Goal: Find specific page/section: Find specific page/section

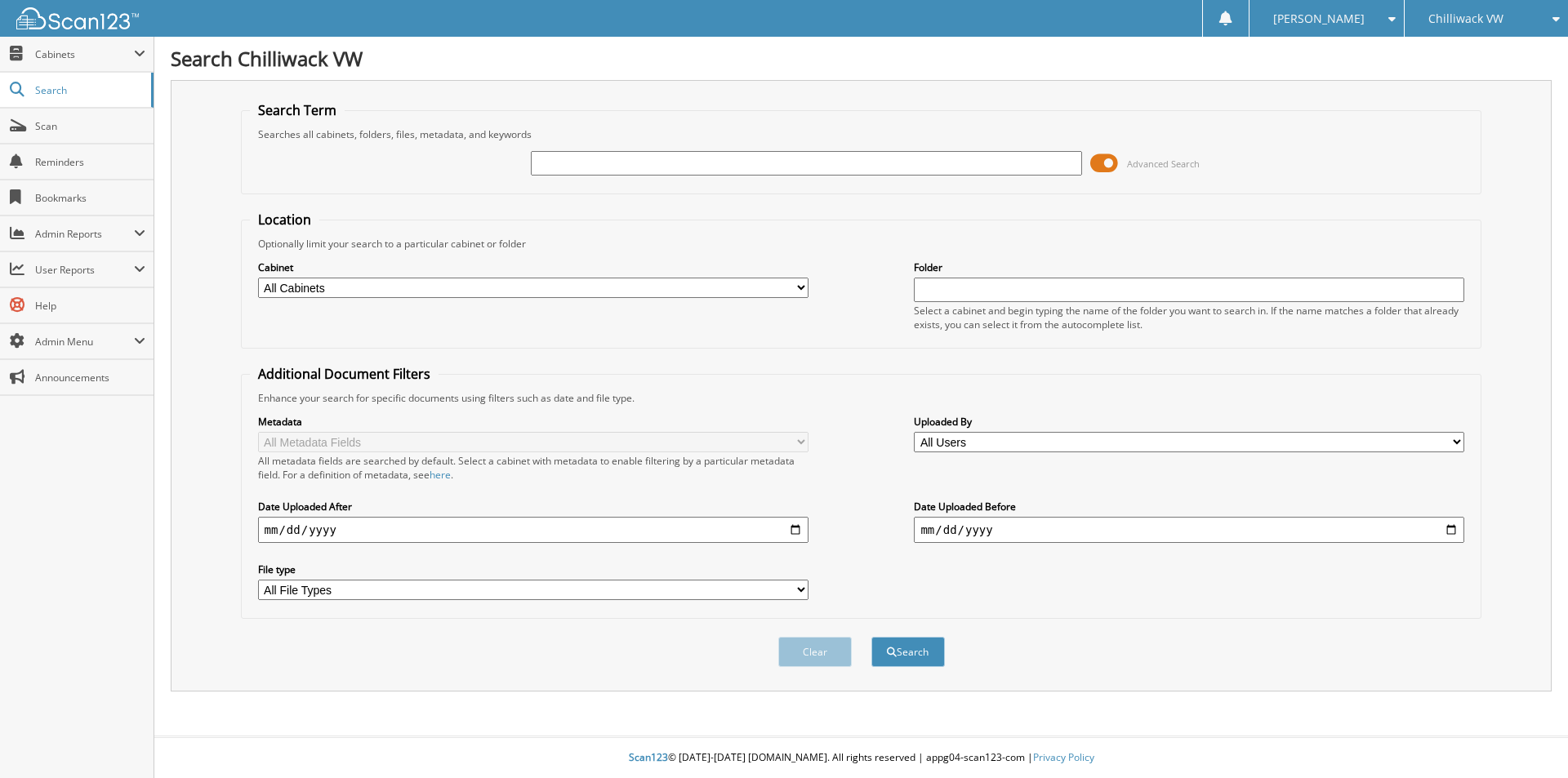
click at [581, 166] on input "text" at bounding box center [806, 163] width 551 height 24
type input "DE BRUIN"
click at [871, 637] on button "Search" at bounding box center [907, 652] width 73 height 31
click at [608, 159] on input "text" at bounding box center [806, 163] width 551 height 24
type input "#TA090294"
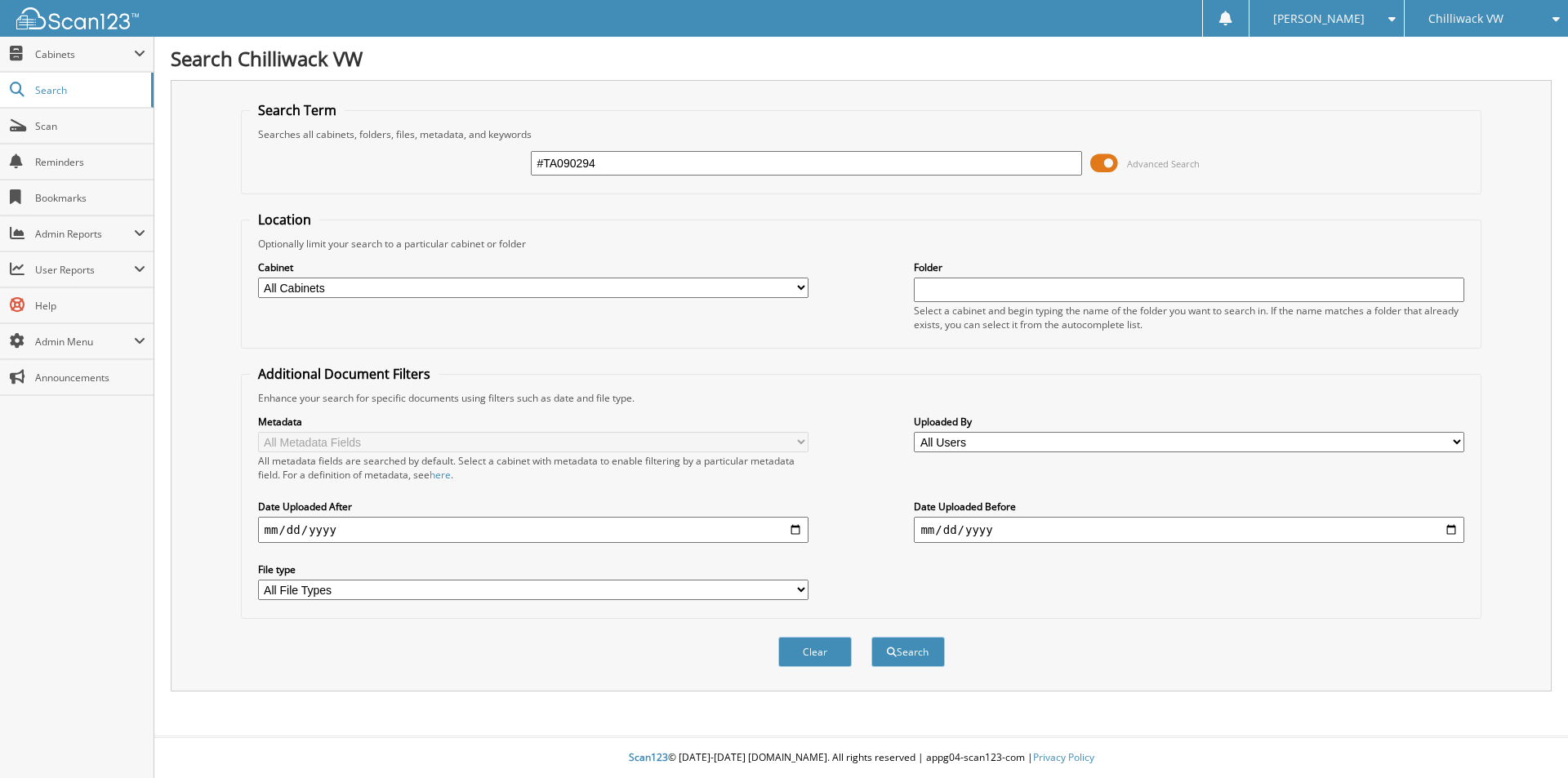
click at [871, 637] on button "Search" at bounding box center [907, 652] width 73 height 31
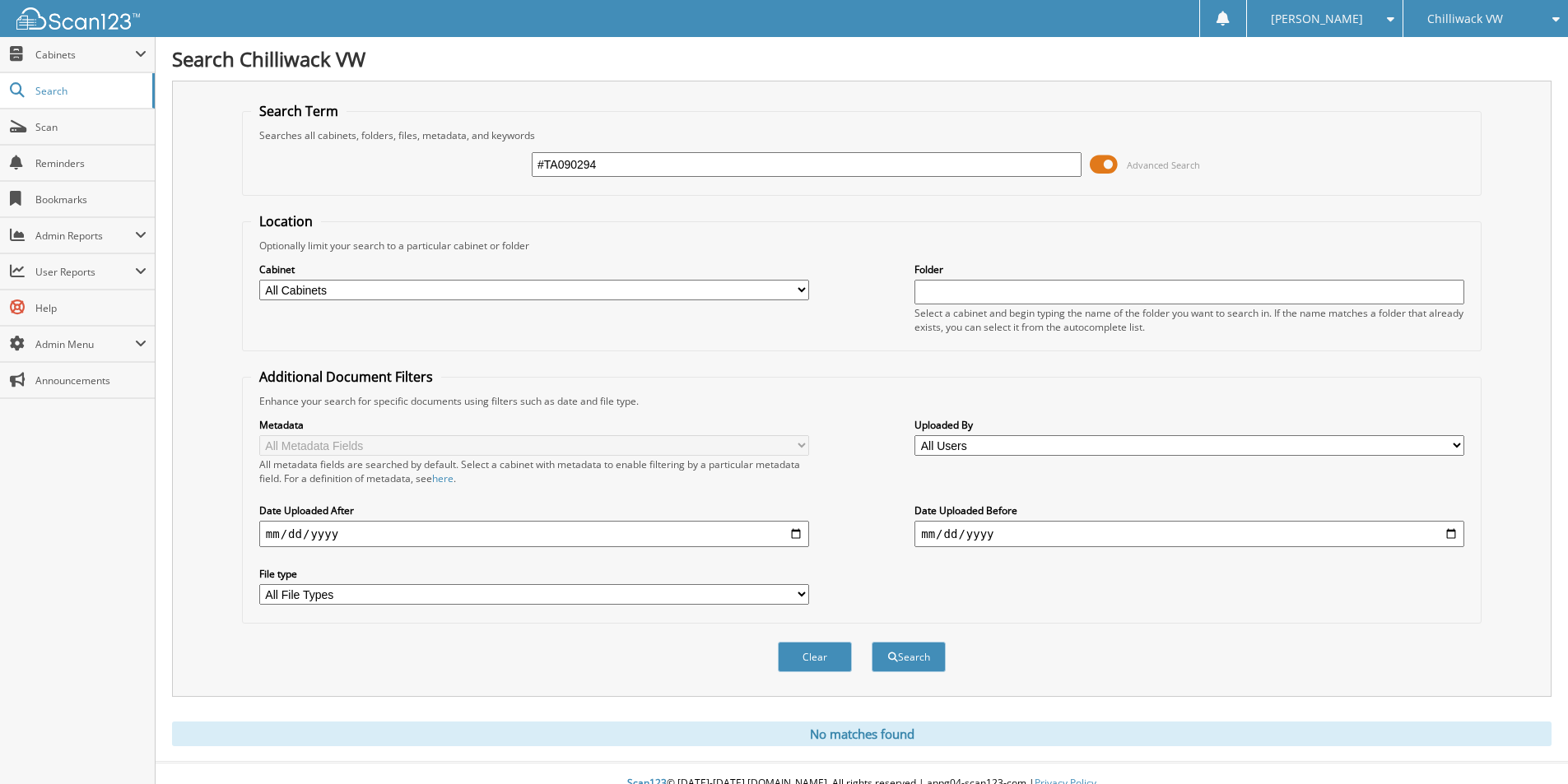
click at [543, 165] on input "#TA090294" at bounding box center [806, 165] width 550 height 24
type input "TA090294"
click at [872, 642] on button "Search" at bounding box center [908, 657] width 74 height 31
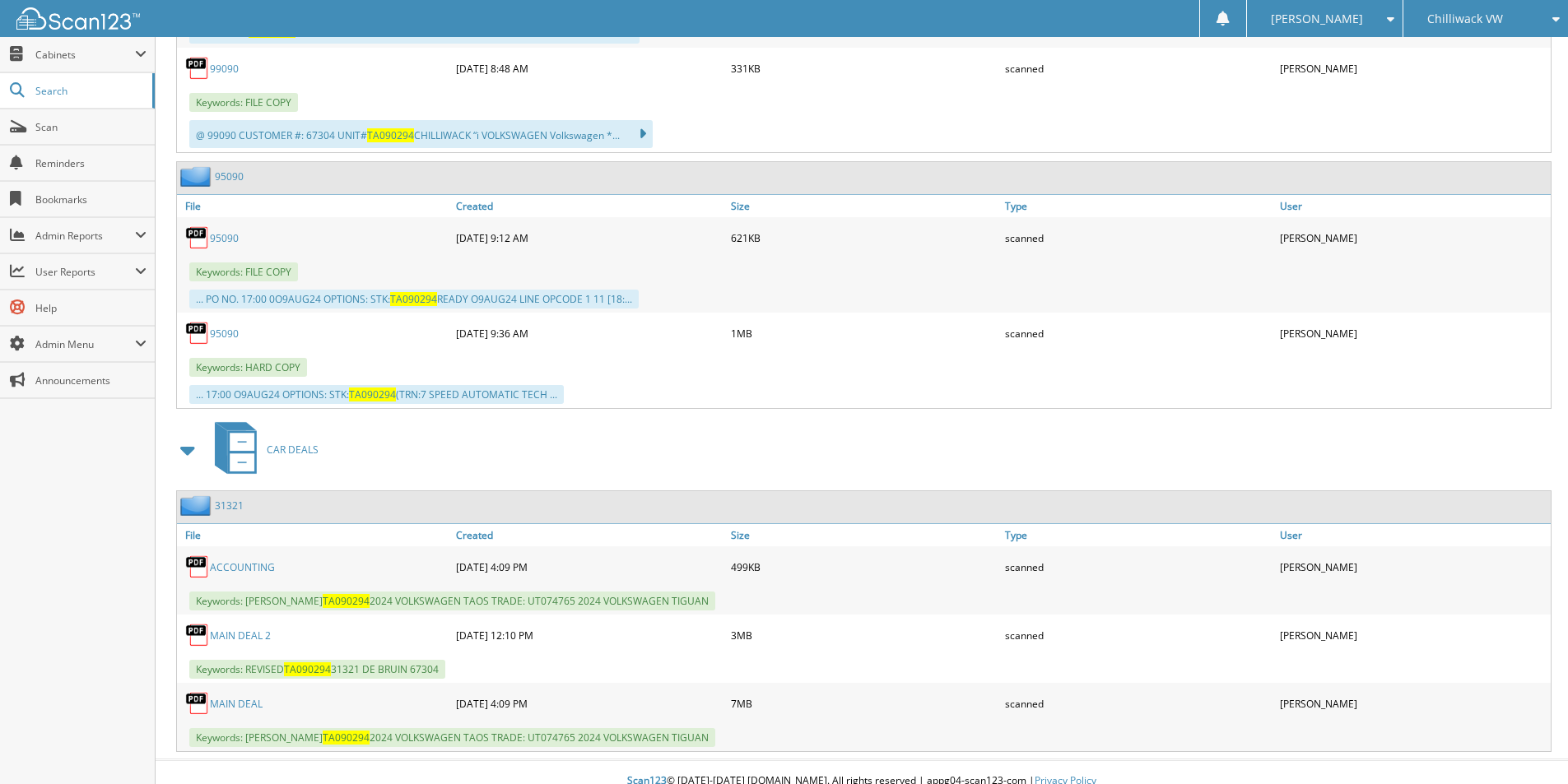
scroll to position [1621, 0]
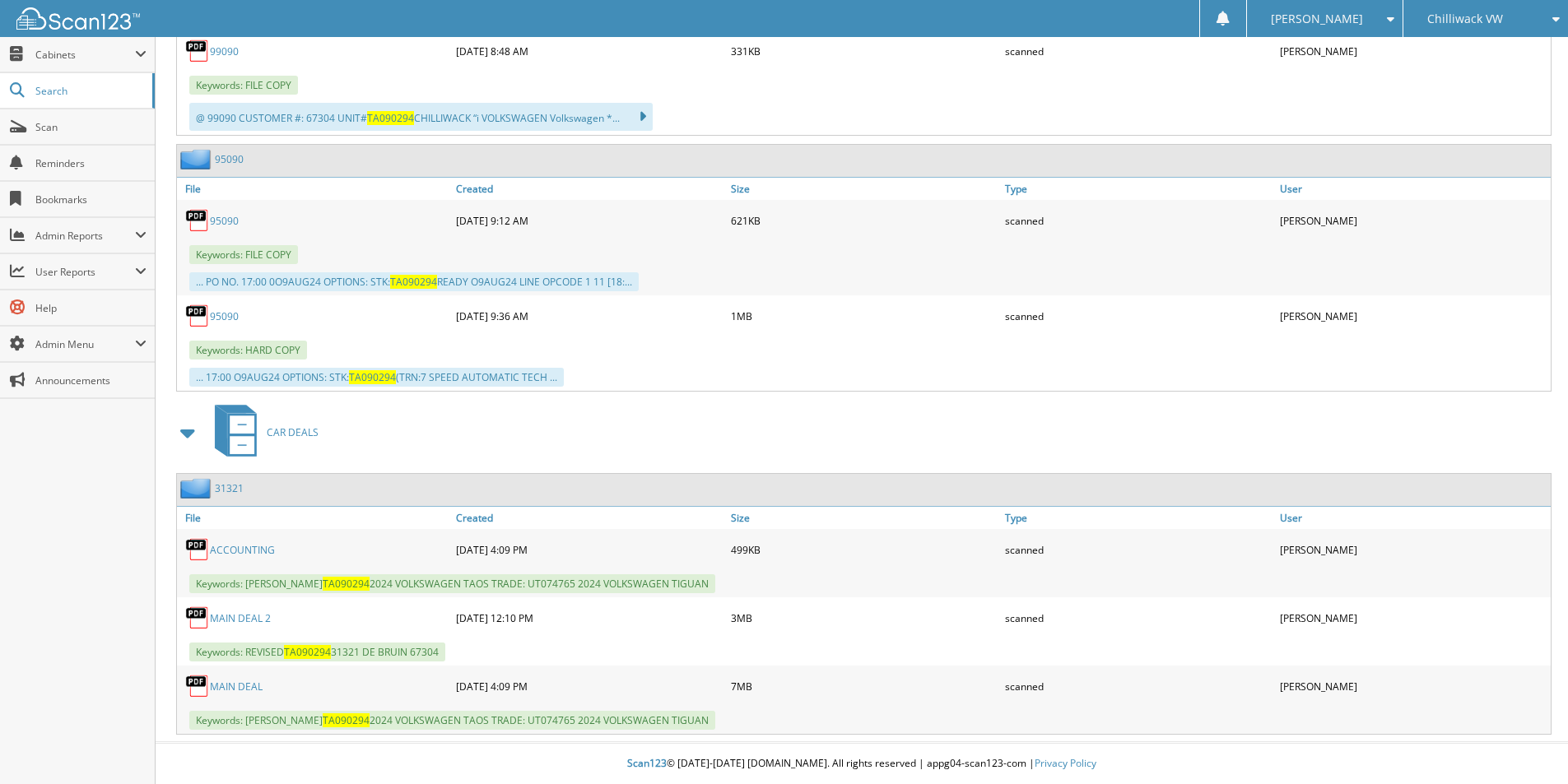
click at [231, 486] on link "31321" at bounding box center [229, 487] width 29 height 14
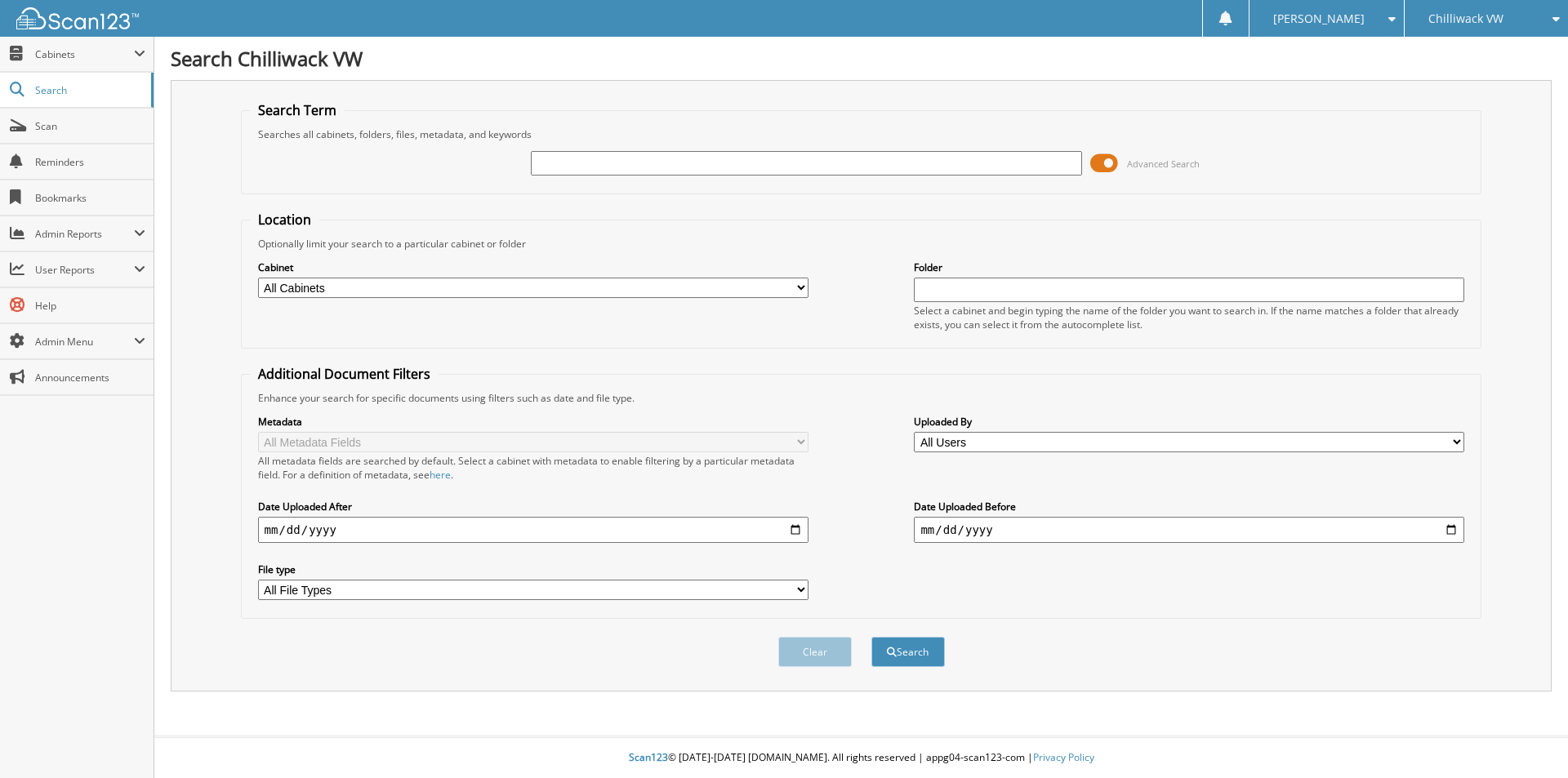
click at [618, 168] on input "text" at bounding box center [806, 163] width 551 height 24
type input "30844"
click at [871, 637] on button "Search" at bounding box center [907, 652] width 73 height 31
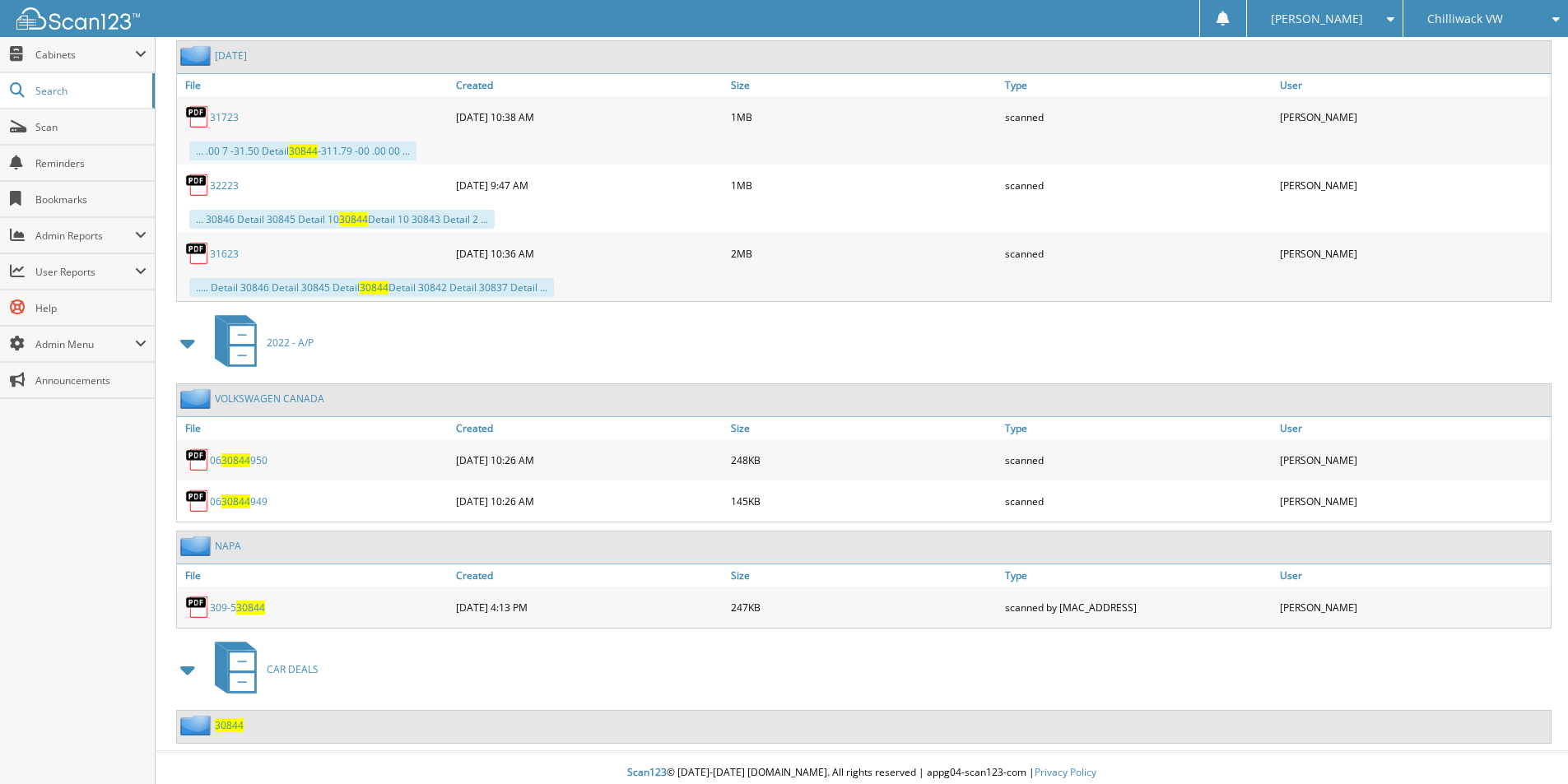
scroll to position [4723, 0]
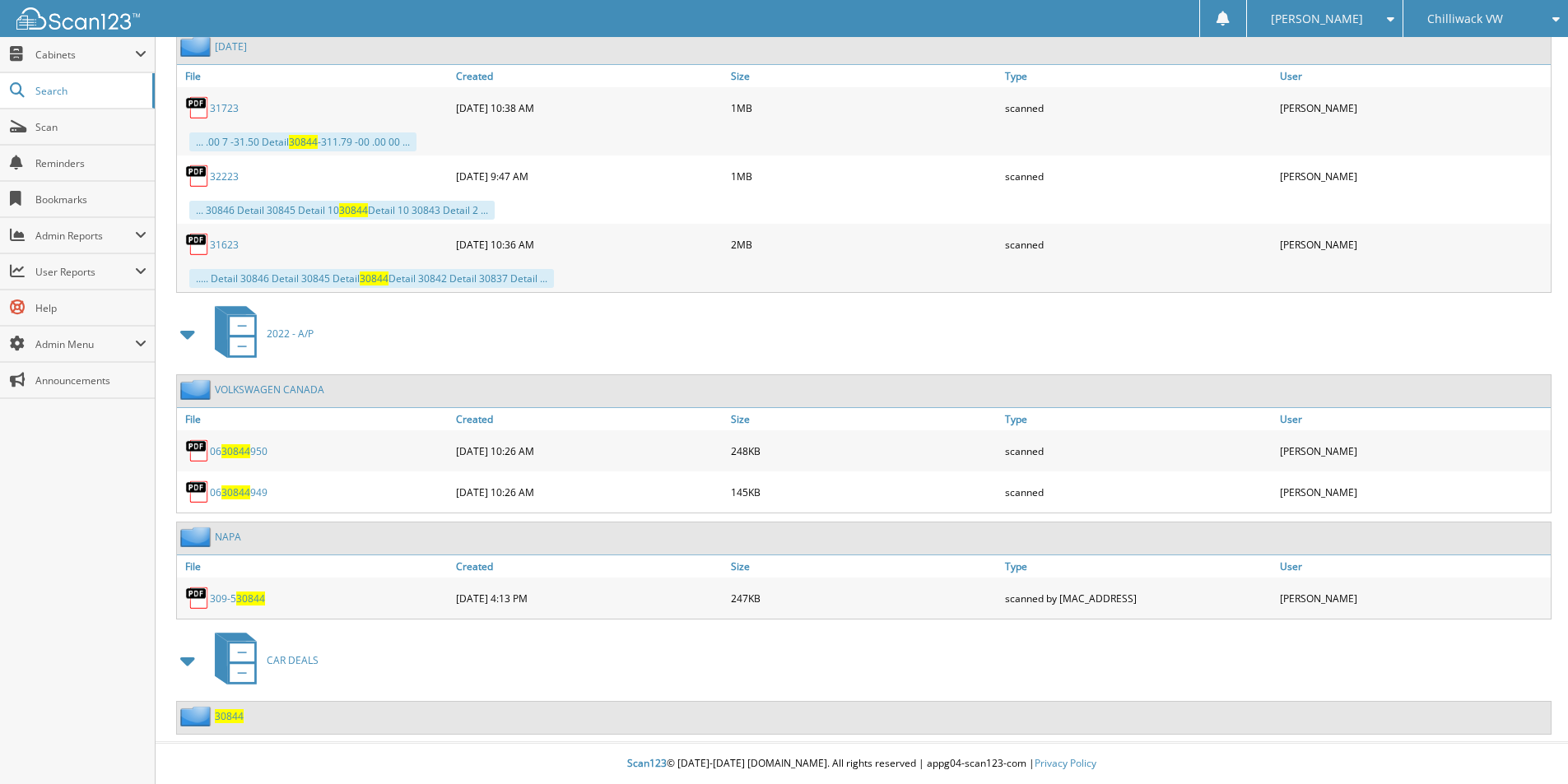
click at [228, 717] on span "30844" at bounding box center [229, 716] width 29 height 14
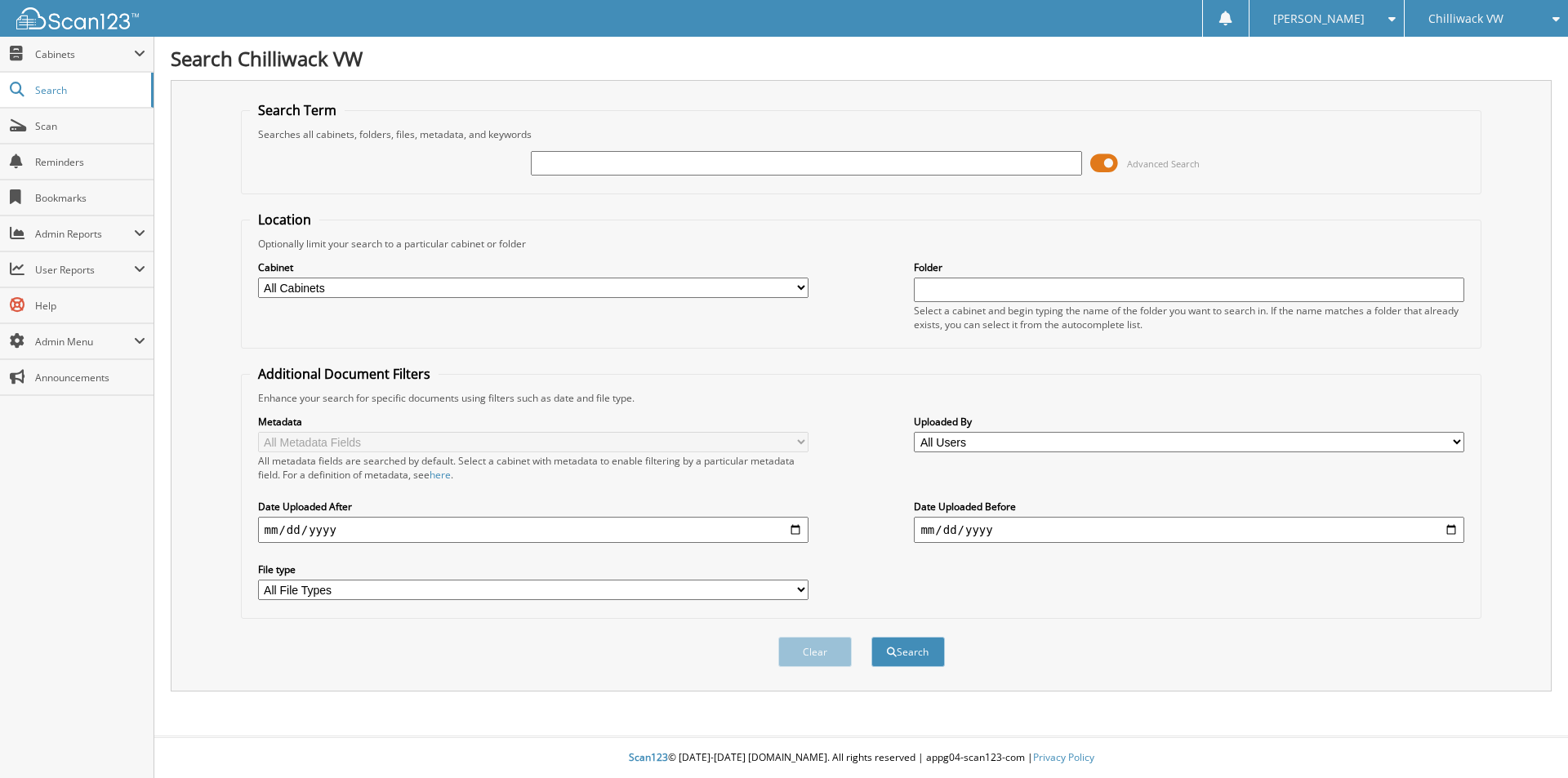
click at [627, 162] on input "text" at bounding box center [806, 163] width 551 height 24
type input "31586"
click at [871, 637] on button "Search" at bounding box center [907, 652] width 73 height 31
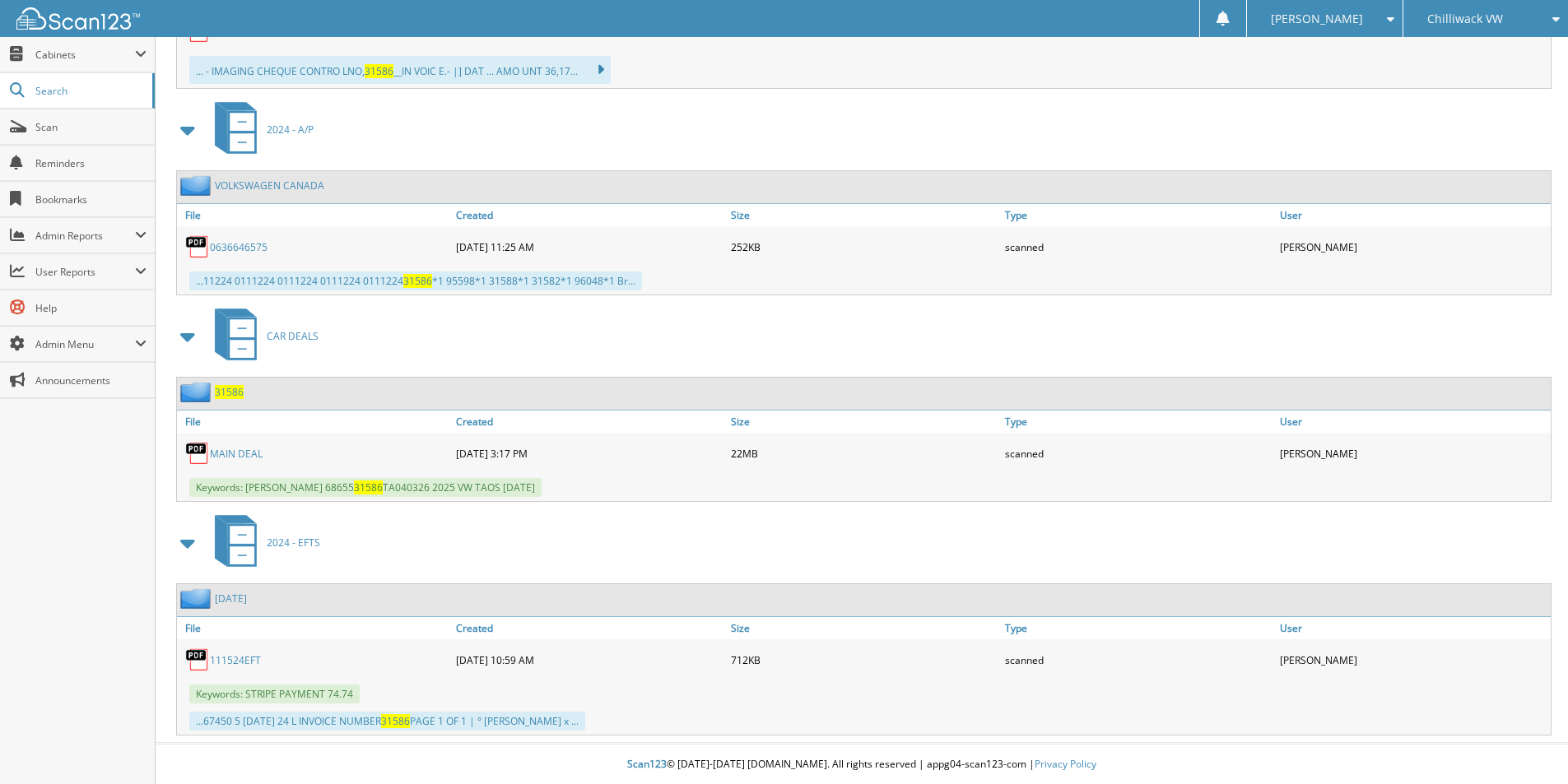
scroll to position [1858, 0]
click at [229, 393] on span "31586" at bounding box center [229, 391] width 29 height 14
